Goal: Subscribe to service/newsletter

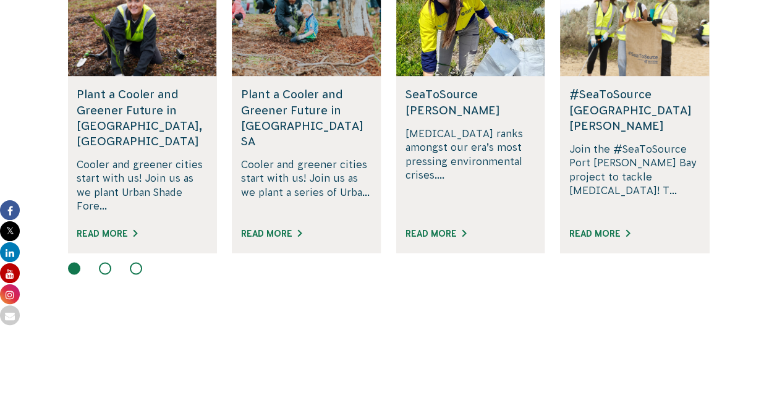
scroll to position [873, 0]
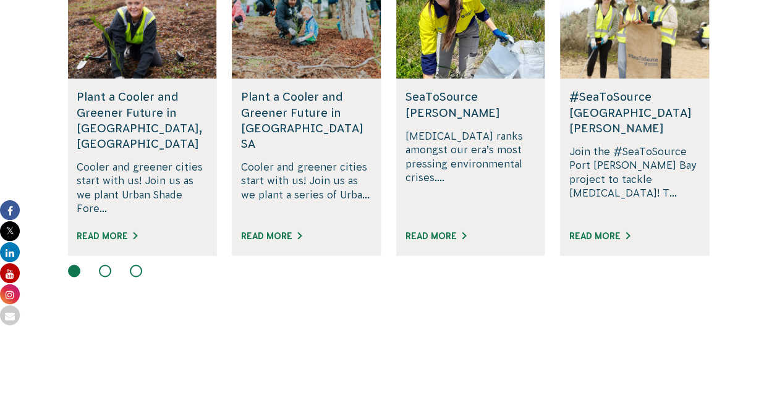
click at [102, 265] on button at bounding box center [105, 271] width 12 height 12
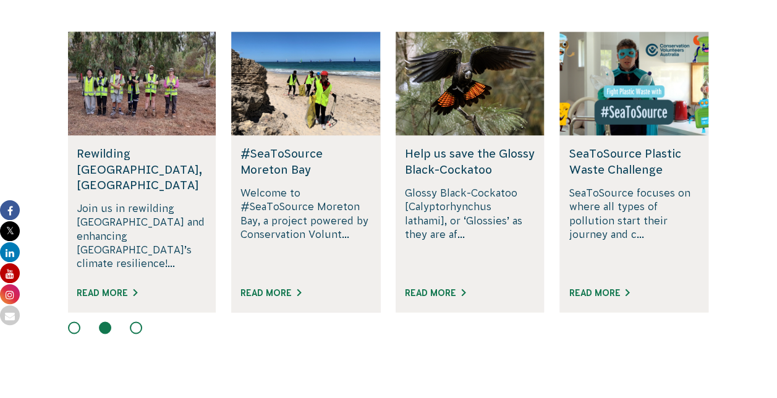
scroll to position [815, 0]
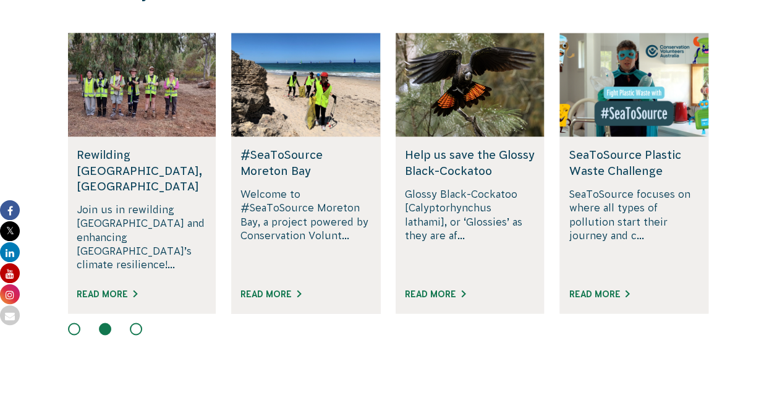
click at [132, 323] on button at bounding box center [136, 329] width 12 height 12
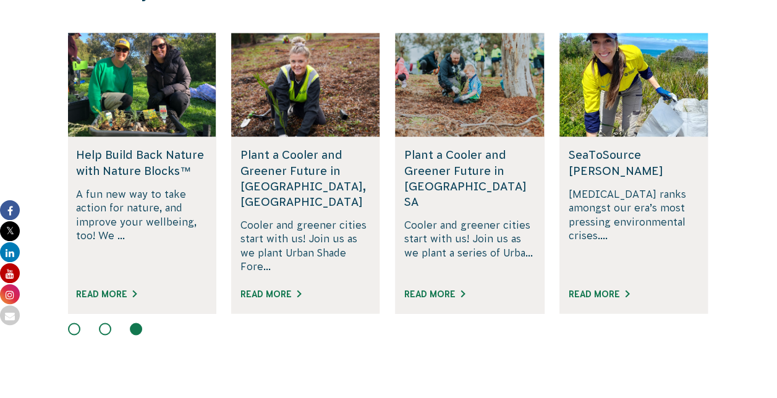
click at [101, 323] on button at bounding box center [105, 329] width 12 height 12
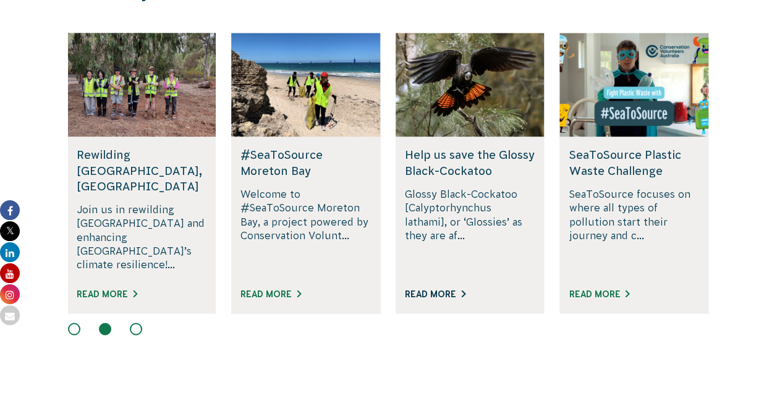
click at [437, 289] on link "Read More" at bounding box center [435, 294] width 61 height 10
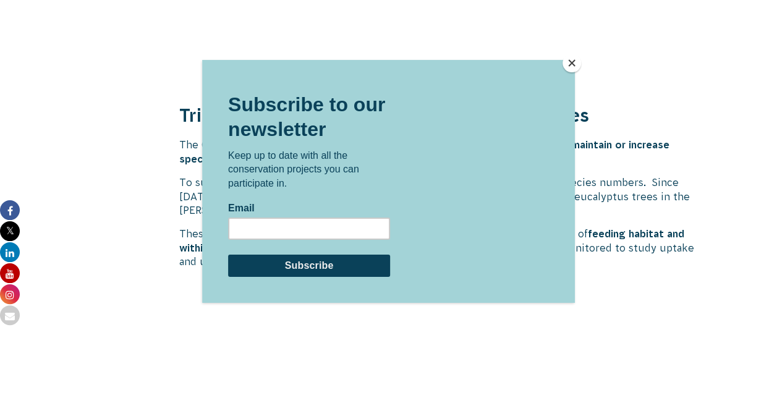
scroll to position [2216, 0]
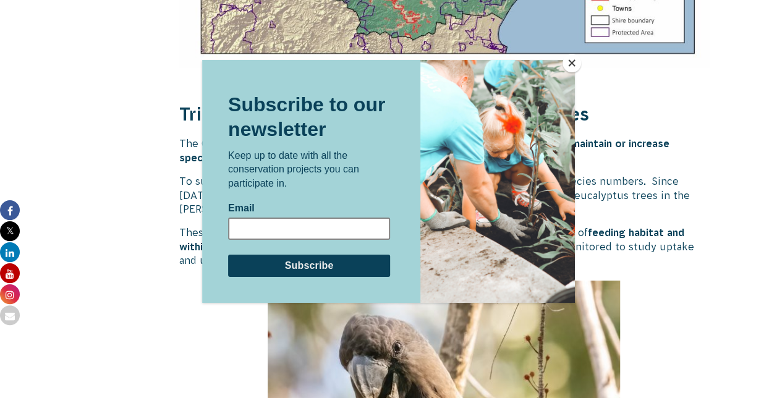
click at [325, 231] on input "Email" at bounding box center [309, 228] width 162 height 22
type input "[EMAIL_ADDRESS][DOMAIN_NAME]"
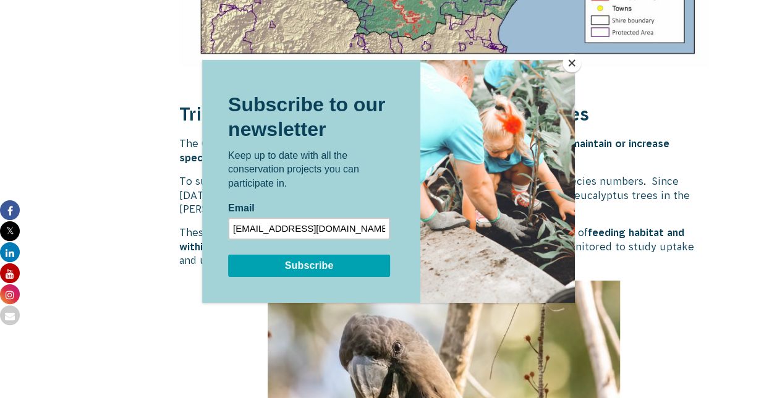
click at [330, 266] on input "Subscribe" at bounding box center [309, 265] width 162 height 22
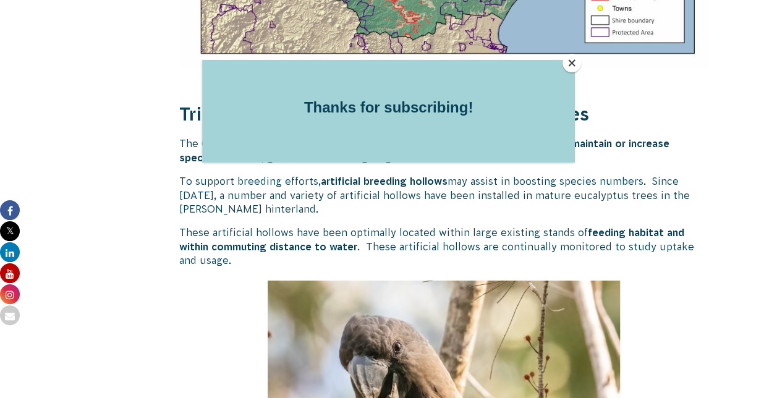
click at [575, 59] on button "Close" at bounding box center [572, 63] width 19 height 19
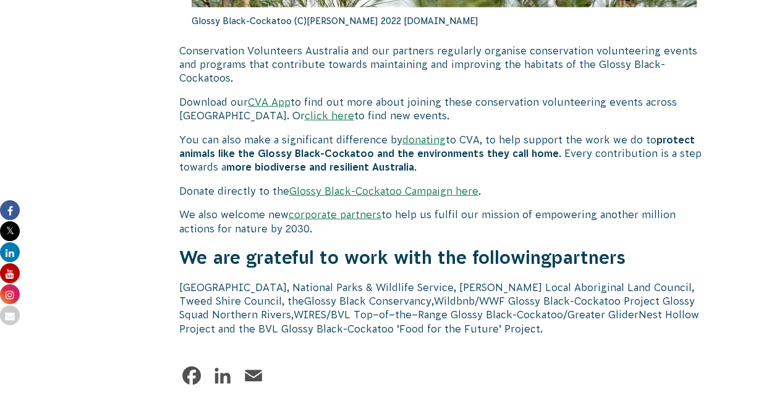
scroll to position [3852, 0]
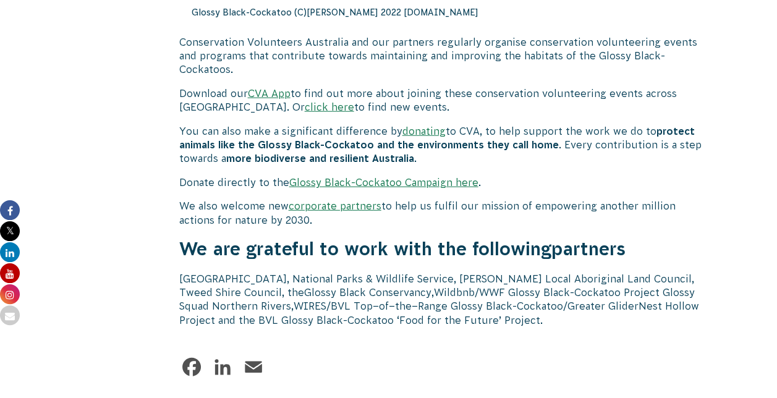
click at [305, 101] on link "click here" at bounding box center [329, 106] width 49 height 11
